Goal: Task Accomplishment & Management: Manage account settings

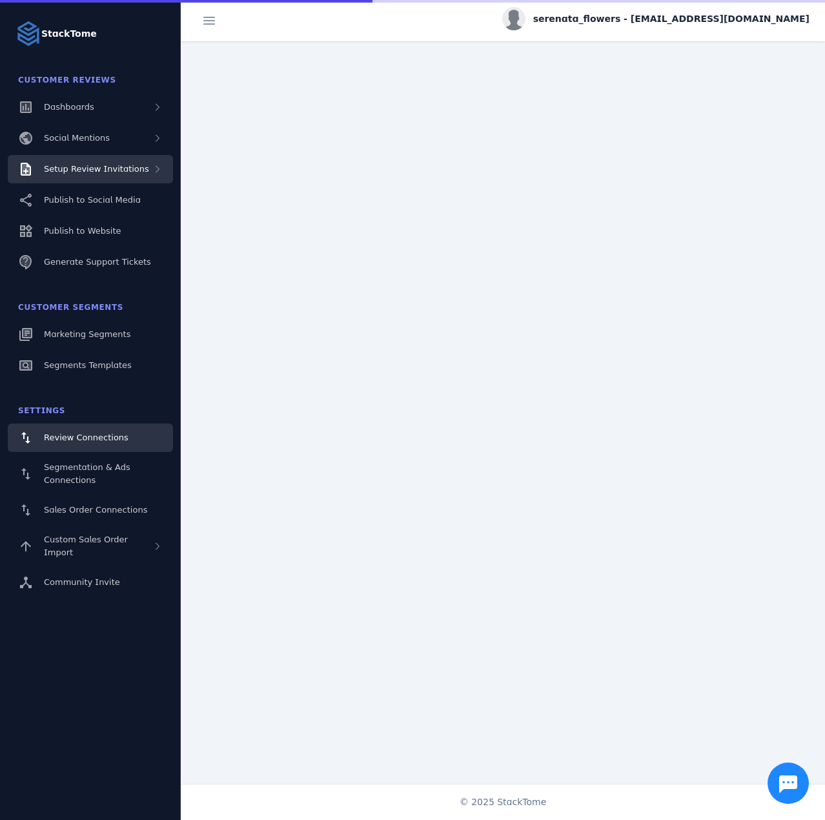
click at [99, 173] on span "Setup Review Invitations" at bounding box center [96, 169] width 105 height 10
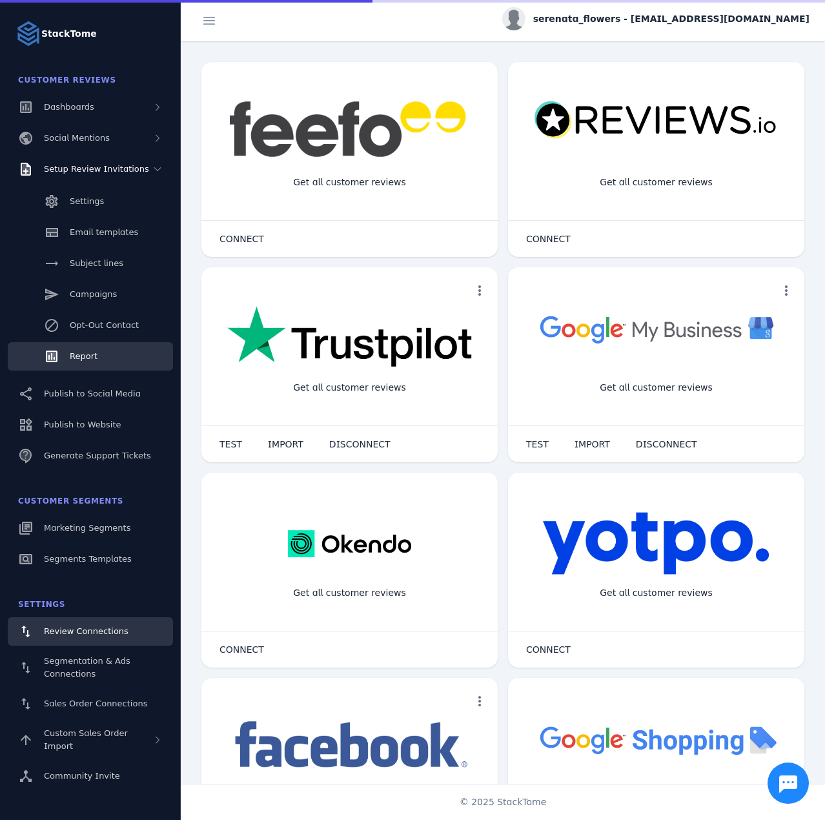
click at [87, 353] on span "Report" at bounding box center [84, 356] width 28 height 10
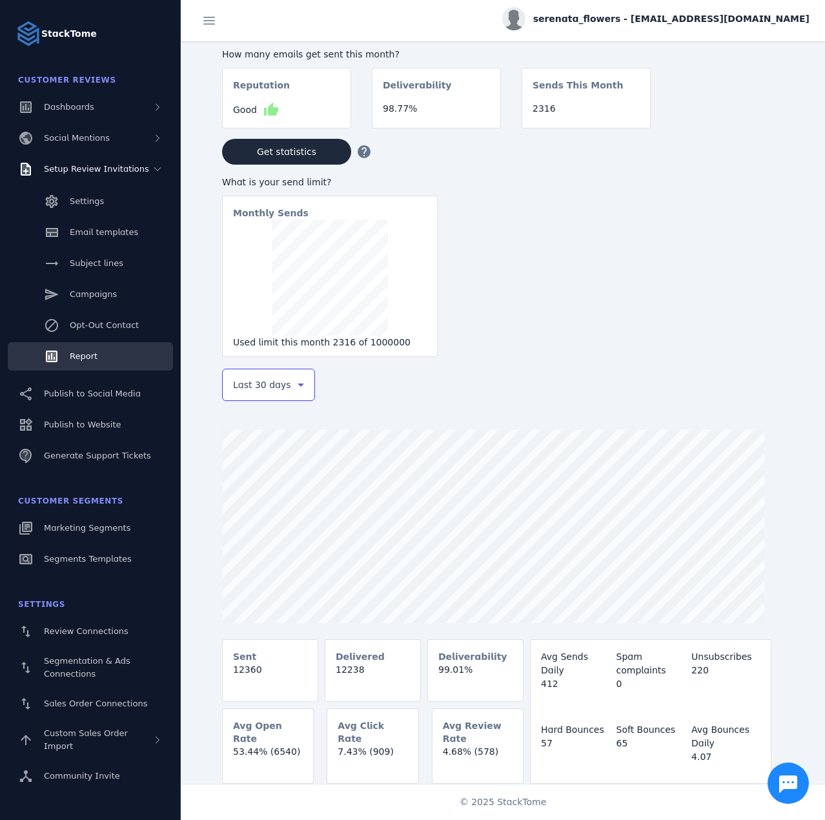
click at [271, 389] on span "Last 30 days" at bounding box center [262, 384] width 58 height 15
click at [262, 477] on mat-option "Last 7 days" at bounding box center [268, 486] width 93 height 31
click at [653, 19] on span "serenata_flowers - [EMAIL_ADDRESS][DOMAIN_NAME]" at bounding box center [671, 19] width 276 height 14
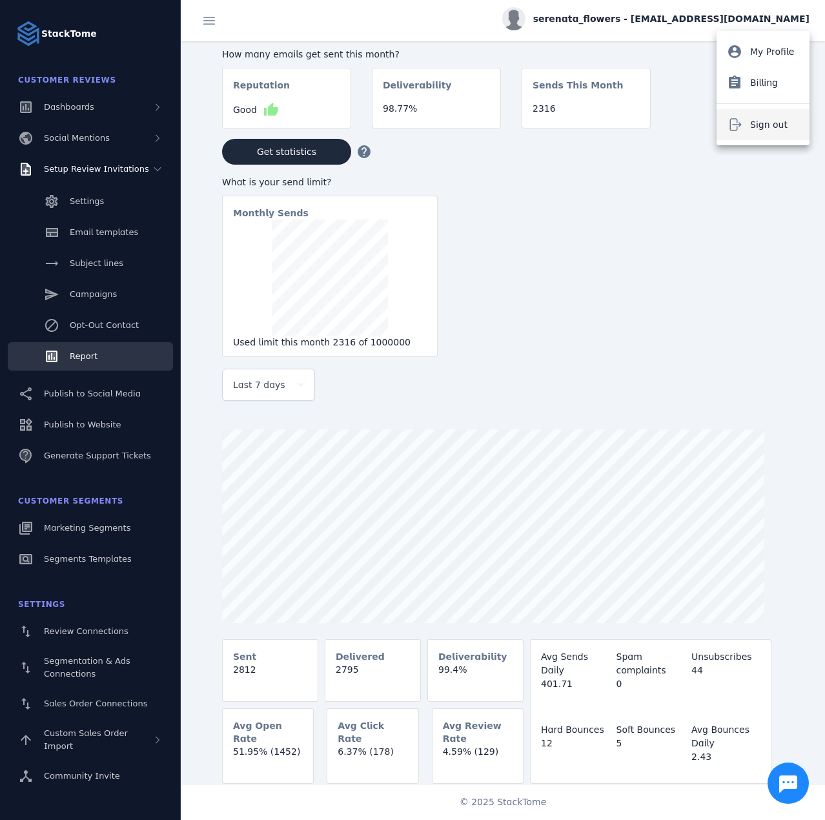
click at [749, 131] on button "Sign out" at bounding box center [763, 124] width 93 height 31
